Goal: Entertainment & Leisure: Consume media (video, audio)

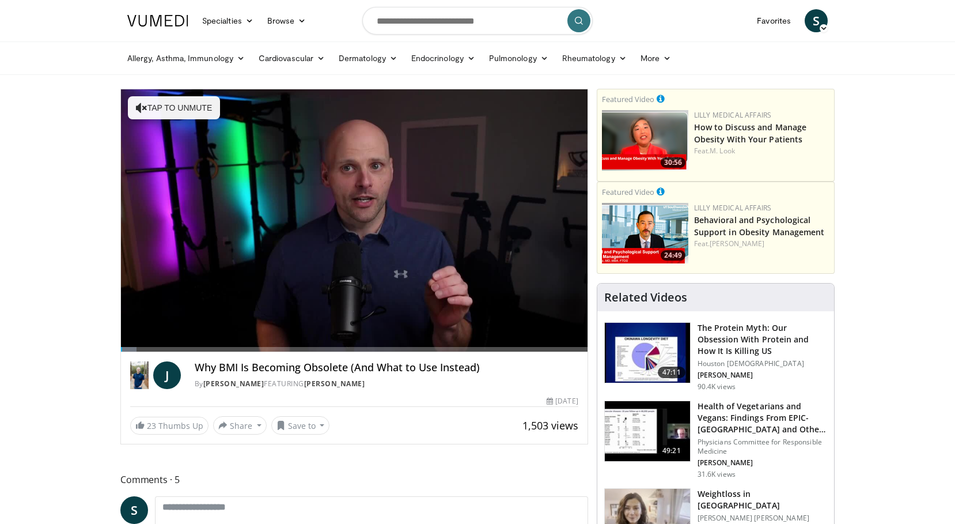
drag, startPoint x: 219, startPoint y: 371, endPoint x: 219, endPoint y: 363, distance: 8.1
click at [219, 363] on h4 "Why BMI Is Becoming Obsolete (And What to Use Instead)" at bounding box center [387, 367] width 384 height 13
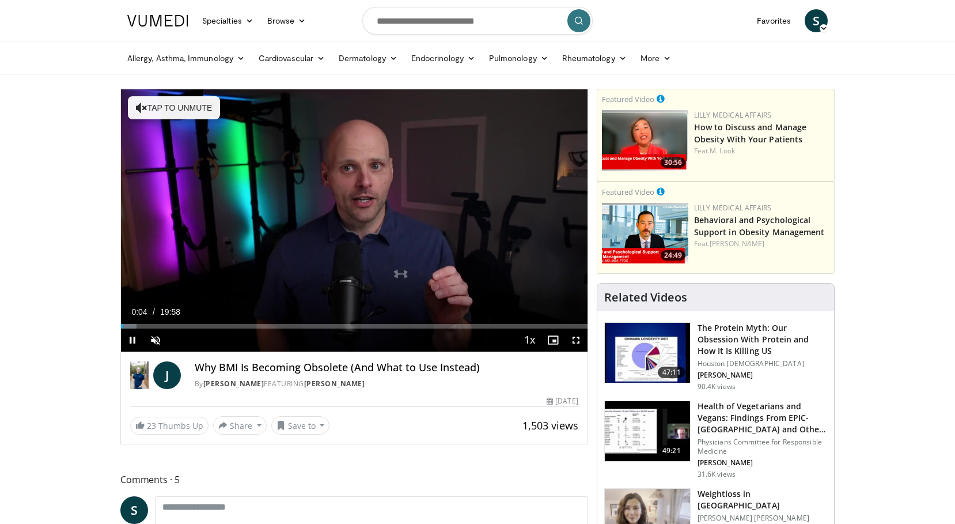
click at [222, 331] on div "Video Player" at bounding box center [343, 339] width 352 height 23
click at [152, 339] on span "Video Player" at bounding box center [155, 339] width 23 height 23
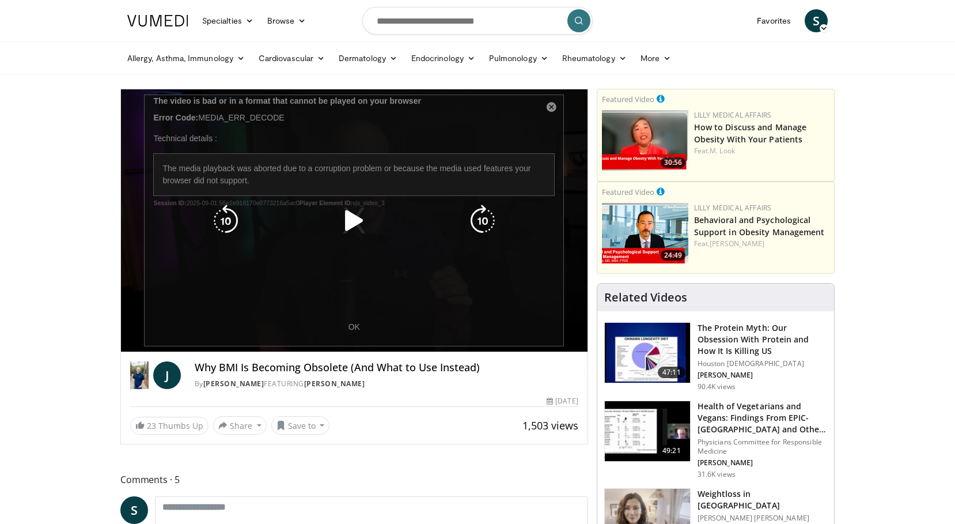
click at [553, 102] on div "10 seconds Tap to unmute" at bounding box center [354, 220] width 467 height 262
click at [548, 107] on div "10 seconds Tap to unmute" at bounding box center [354, 220] width 467 height 262
click at [550, 110] on div "10 seconds Tap to unmute" at bounding box center [354, 220] width 467 height 262
click at [361, 222] on icon "Video Player" at bounding box center [354, 221] width 32 height 32
click at [551, 110] on div "10 seconds Tap to unmute" at bounding box center [354, 220] width 467 height 262
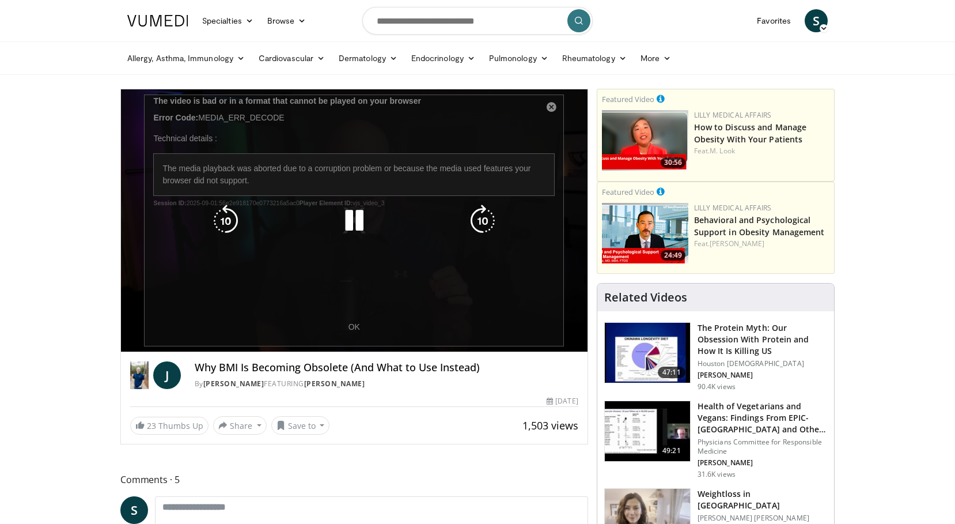
click at [212, 224] on icon "Video Player" at bounding box center [226, 221] width 32 height 32
